Goal: Information Seeking & Learning: Find specific fact

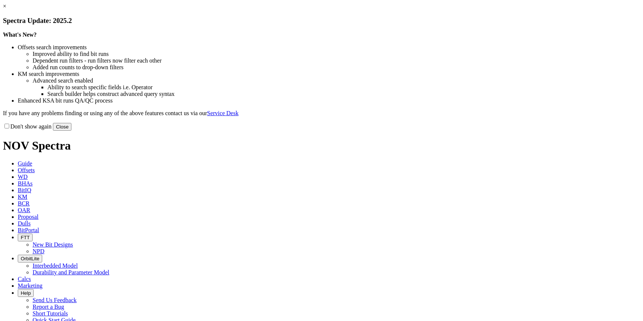
click at [71, 131] on button "Close" at bounding box center [62, 127] width 18 height 8
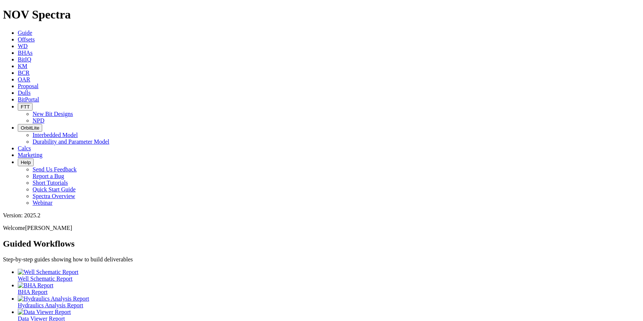
click at [39, 96] on link "BitPortal" at bounding box center [28, 99] width 21 height 6
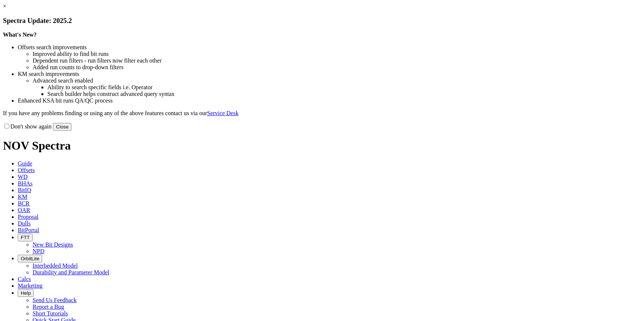
click at [71, 131] on button "Close" at bounding box center [62, 127] width 18 height 8
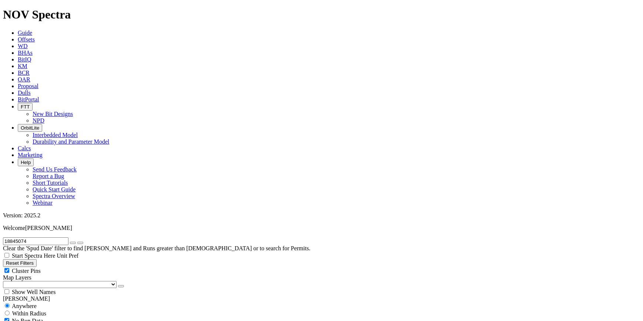
scroll to position [235, 0]
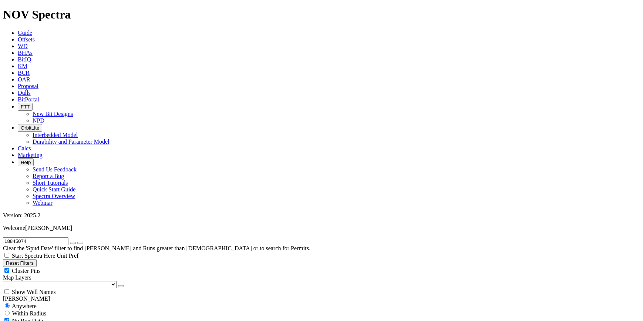
scroll to position [639, 0]
radio input "false"
radio input "true"
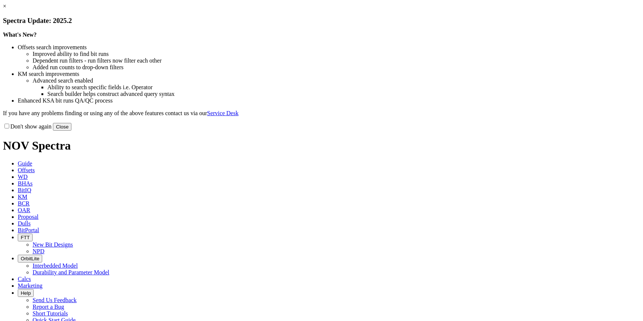
click at [71, 131] on button "Close" at bounding box center [62, 127] width 18 height 8
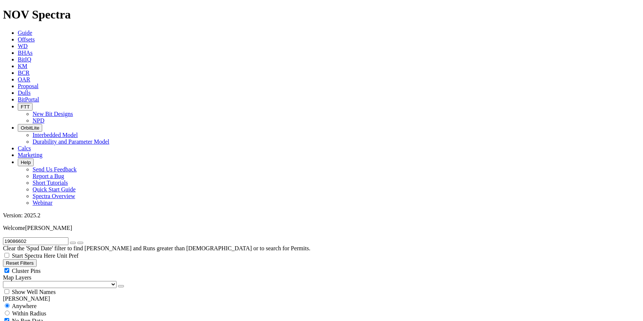
scroll to position [947, 0]
